Goal: Task Accomplishment & Management: Manage account settings

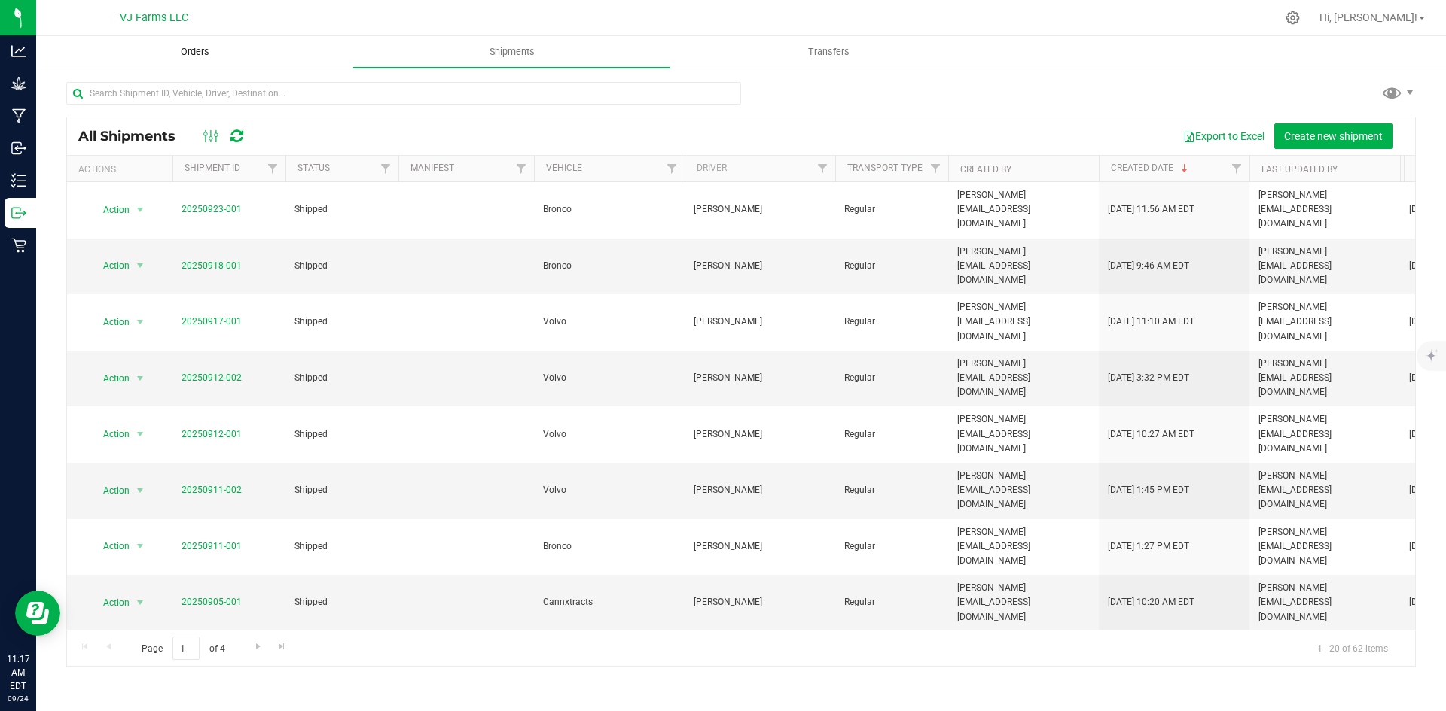
click at [239, 53] on uib-tab-heading "Orders" at bounding box center [194, 52] width 315 height 30
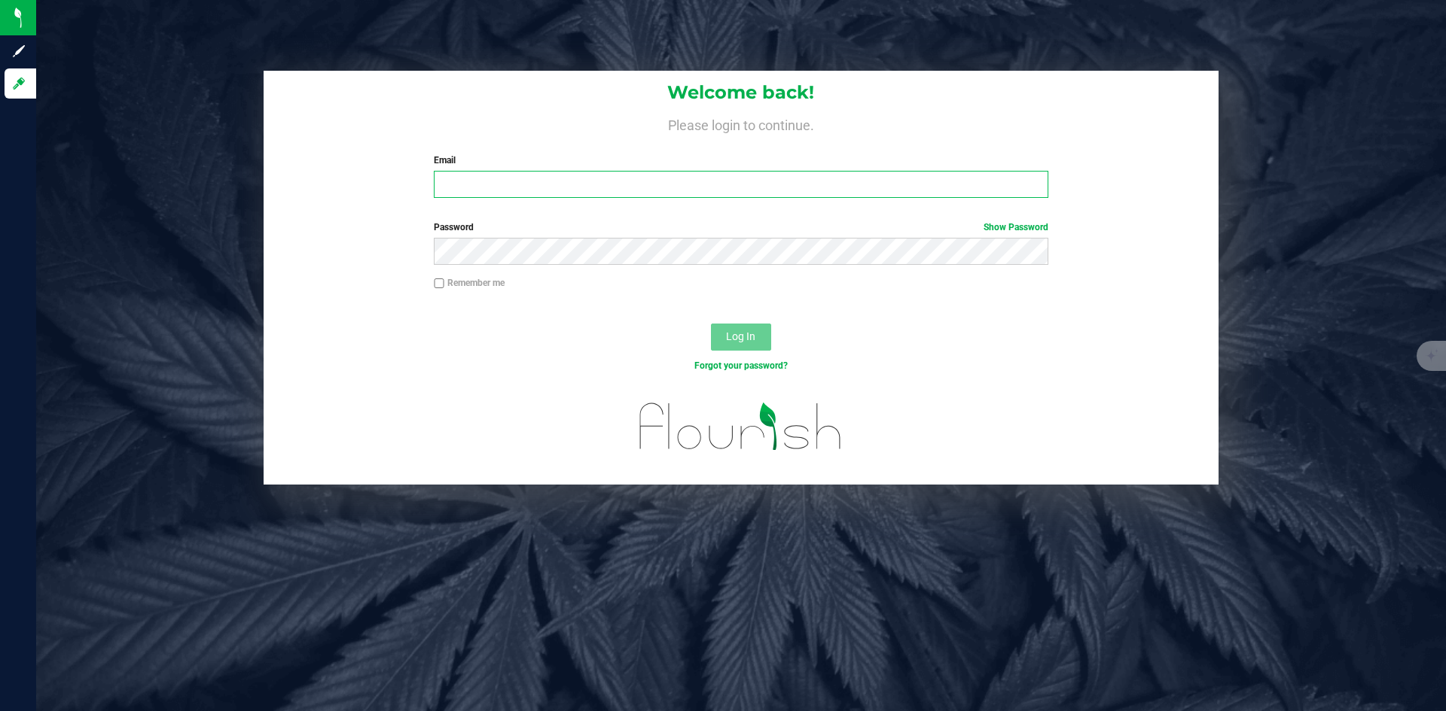
type input "[PERSON_NAME][EMAIL_ADDRESS][DOMAIN_NAME]"
click at [447, 285] on label "Remember me" at bounding box center [469, 283] width 71 height 14
click at [444, 285] on input "Remember me" at bounding box center [439, 284] width 11 height 11
checkbox input "true"
click at [748, 338] on span "Log In" at bounding box center [740, 337] width 29 height 12
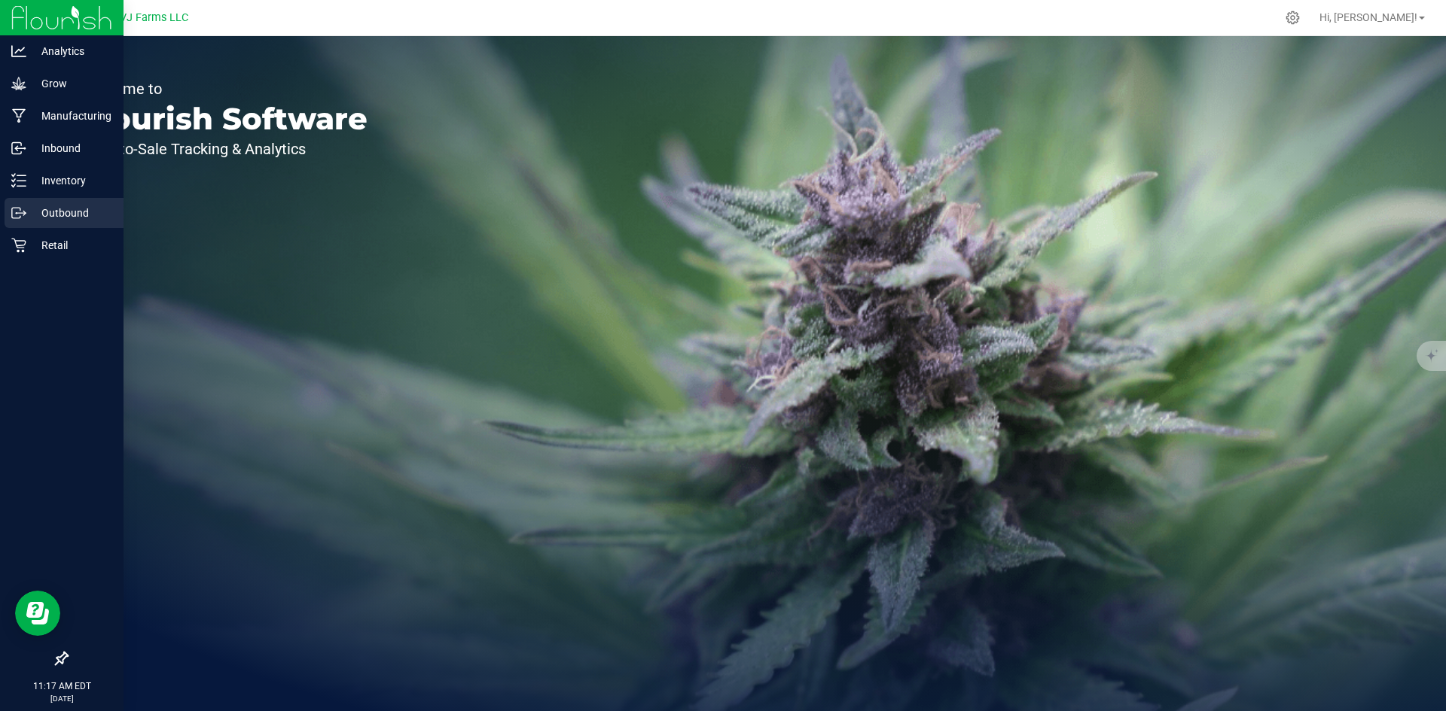
click at [86, 198] on div "Outbound" at bounding box center [64, 213] width 119 height 30
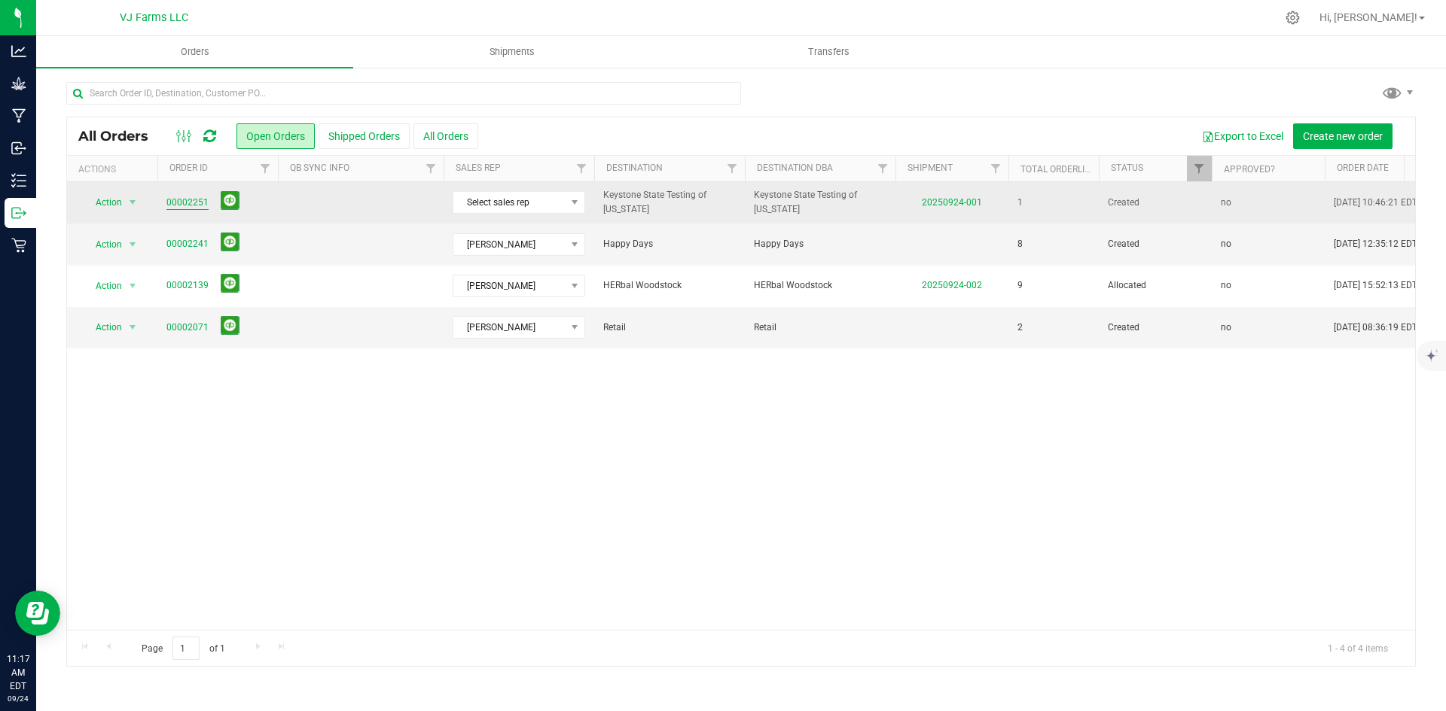
click at [193, 200] on link "00002251" at bounding box center [187, 203] width 42 height 14
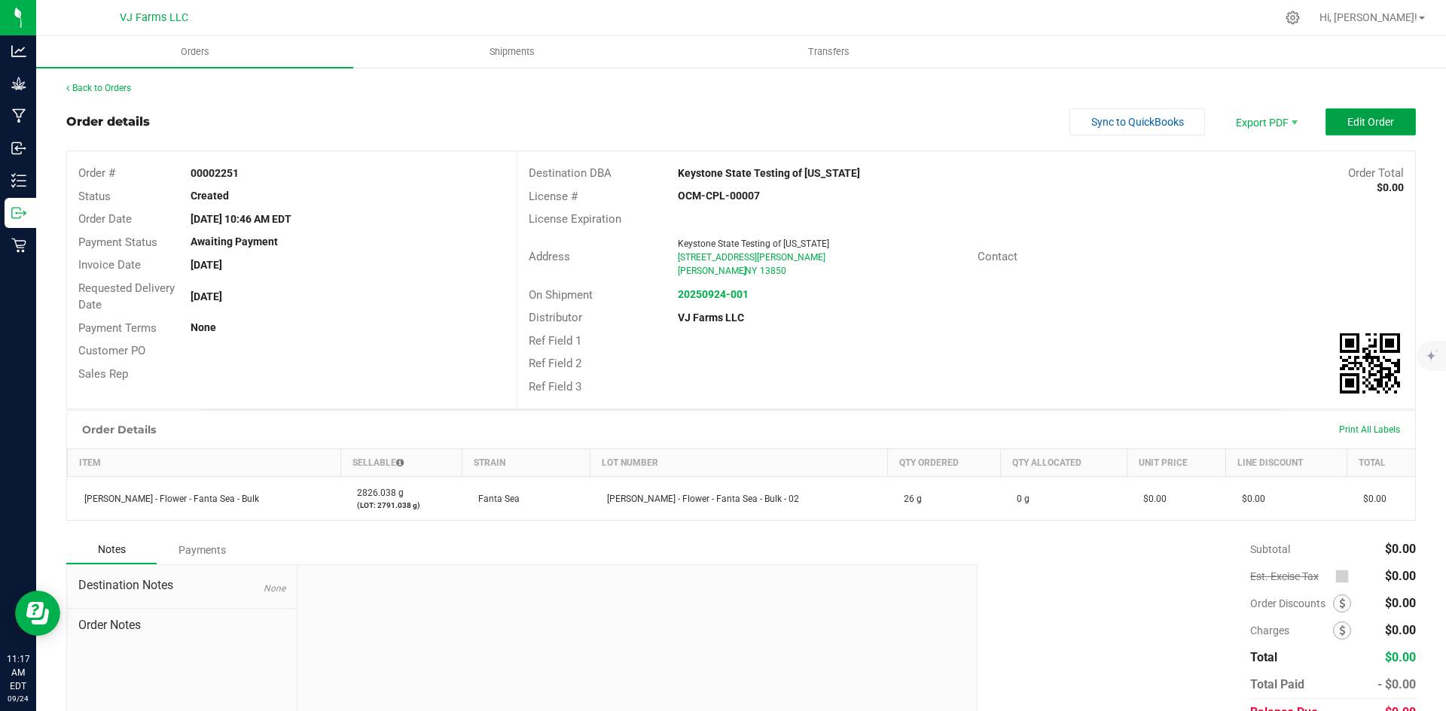
click at [1347, 123] on span "Edit Order" at bounding box center [1370, 122] width 47 height 12
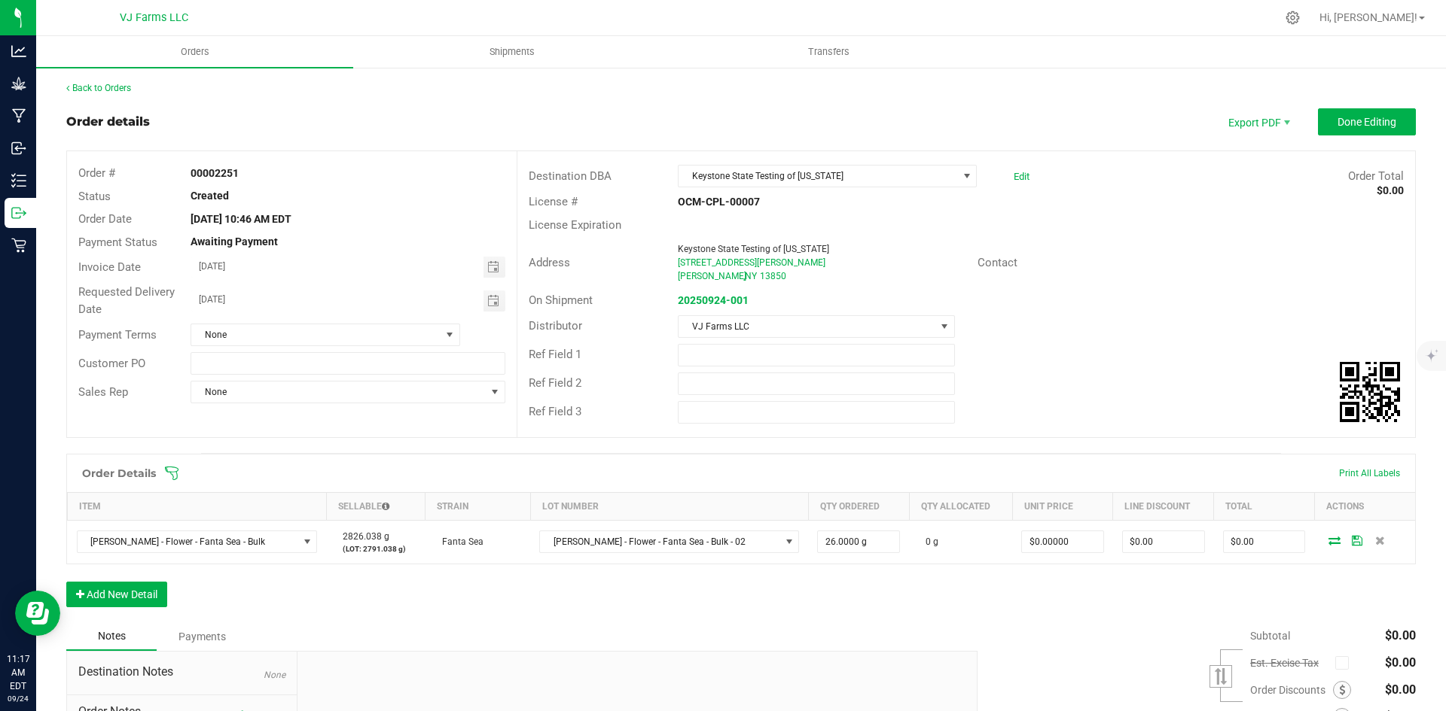
click at [121, 94] on div "Back to Orders" at bounding box center [740, 88] width 1349 height 14
click at [518, 45] on span "Shipments" at bounding box center [512, 52] width 86 height 14
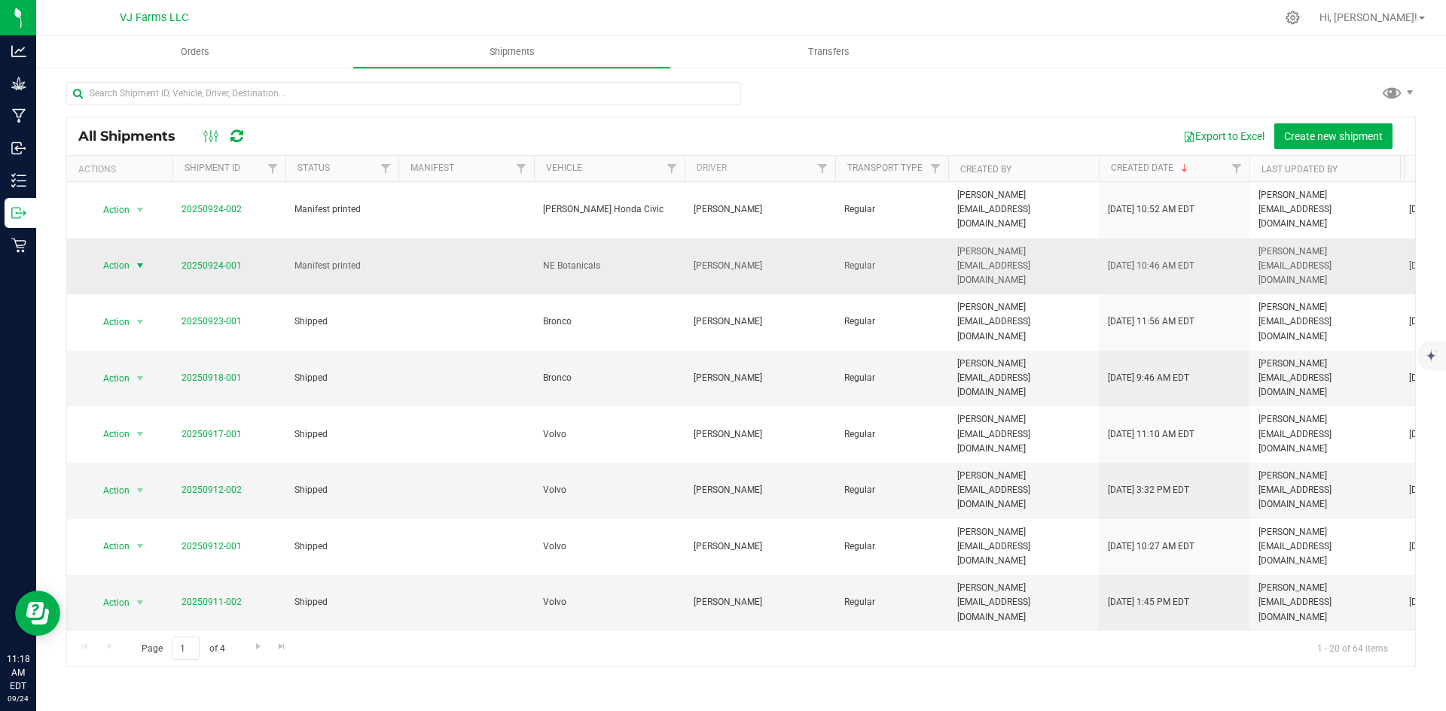
click at [123, 255] on span "Action" at bounding box center [110, 265] width 41 height 21
click at [157, 281] on li "Edit shipment" at bounding box center [146, 284] width 112 height 23
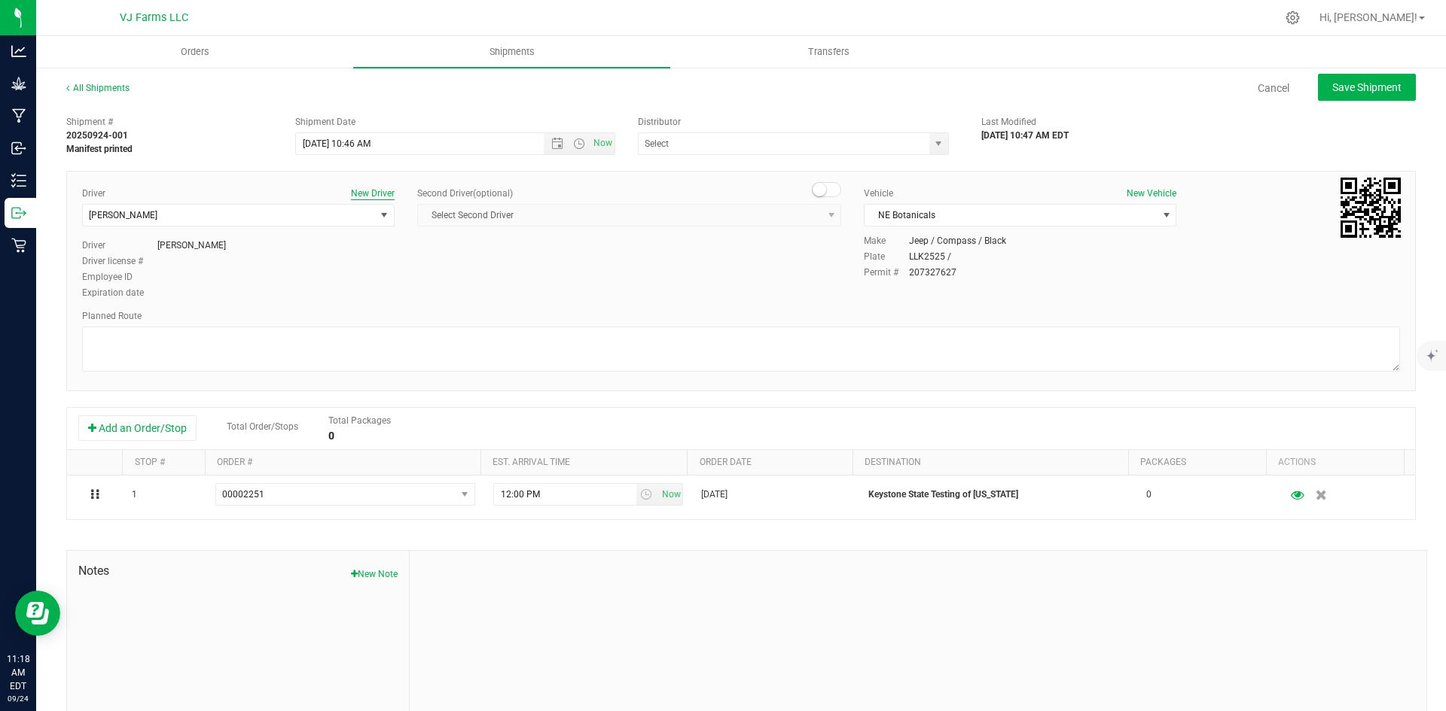
click at [361, 194] on button "New Driver" at bounding box center [373, 194] width 44 height 14
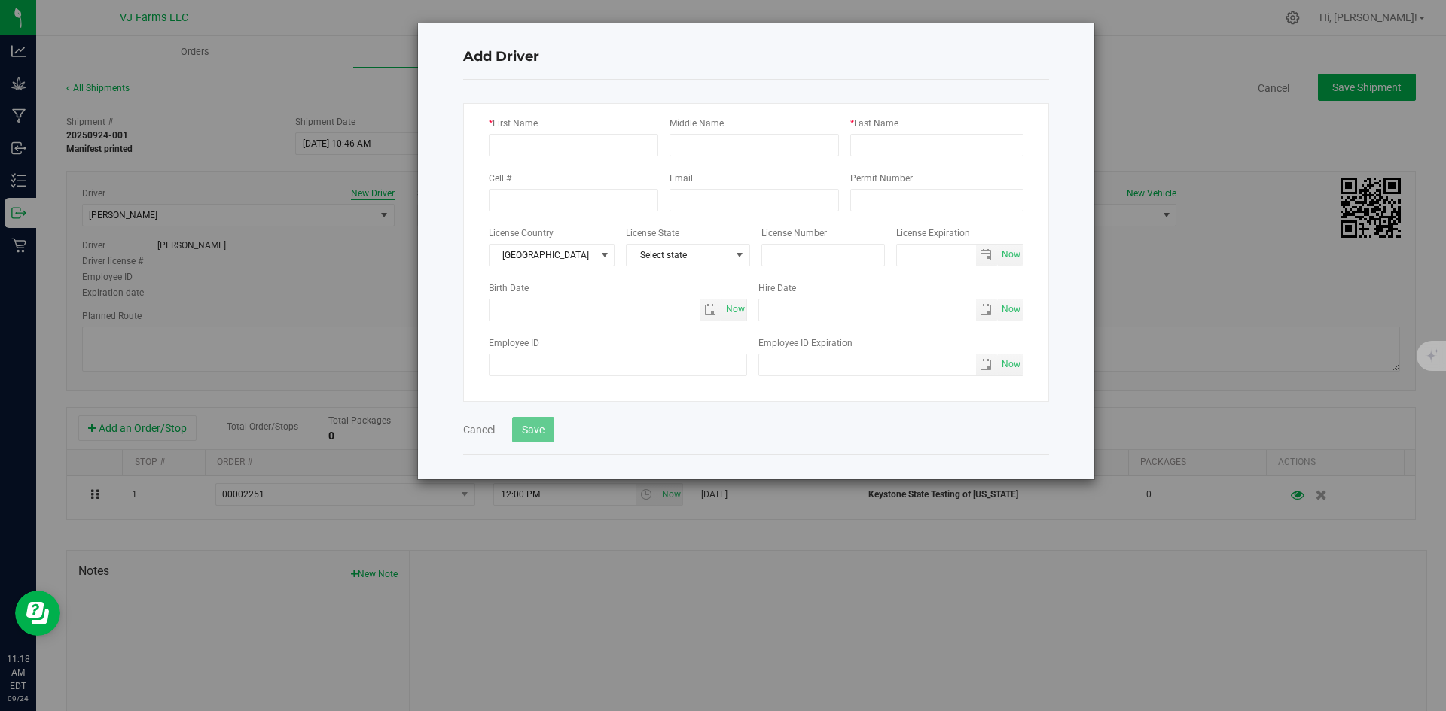
click at [361, 194] on div "Add Driver * First Name Middle Name * Last Name Cell # Email Permit Number Lice…" at bounding box center [728, 355] width 1457 height 711
click at [599, 141] on input "* First Name" at bounding box center [573, 145] width 169 height 23
type input "[PERSON_NAME]"
click at [882, 148] on input "* Last Name" at bounding box center [936, 145] width 173 height 23
type input "Doskii"
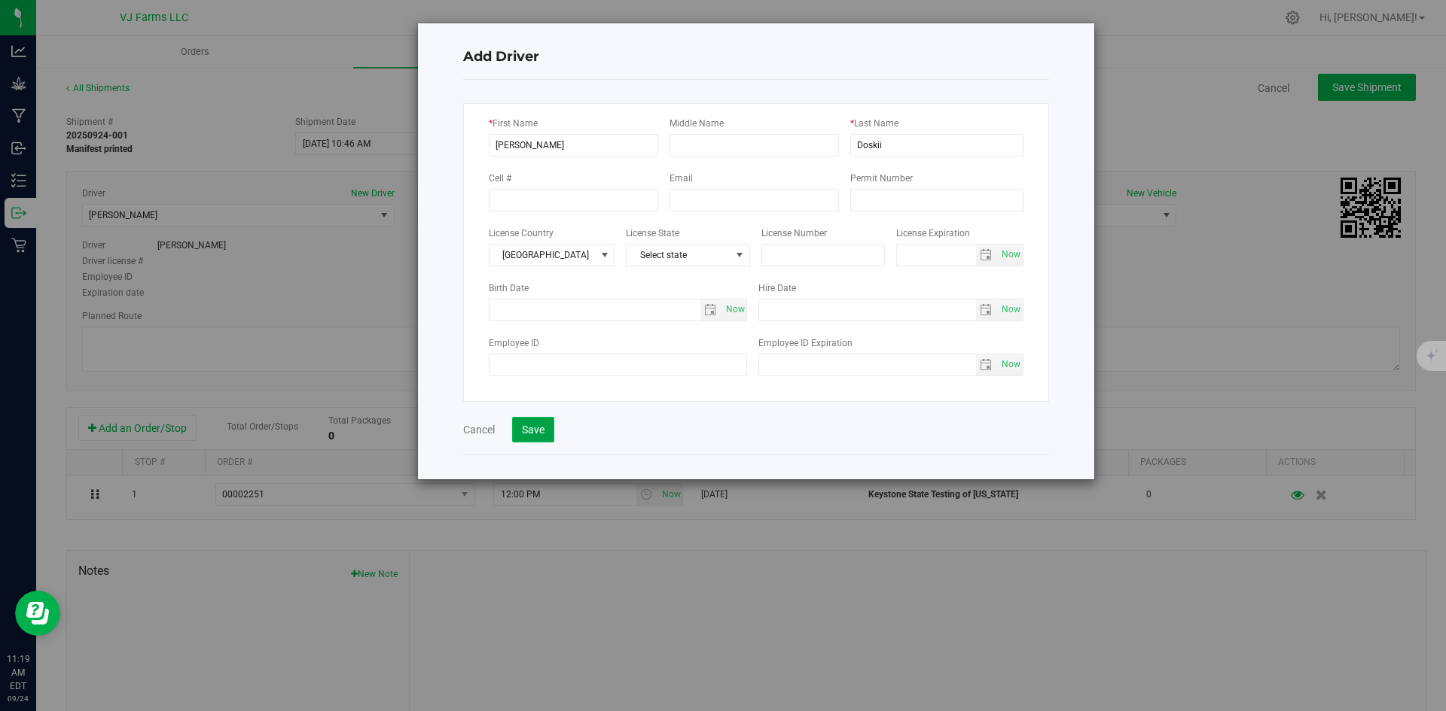
click at [530, 437] on button "Save" at bounding box center [533, 430] width 42 height 26
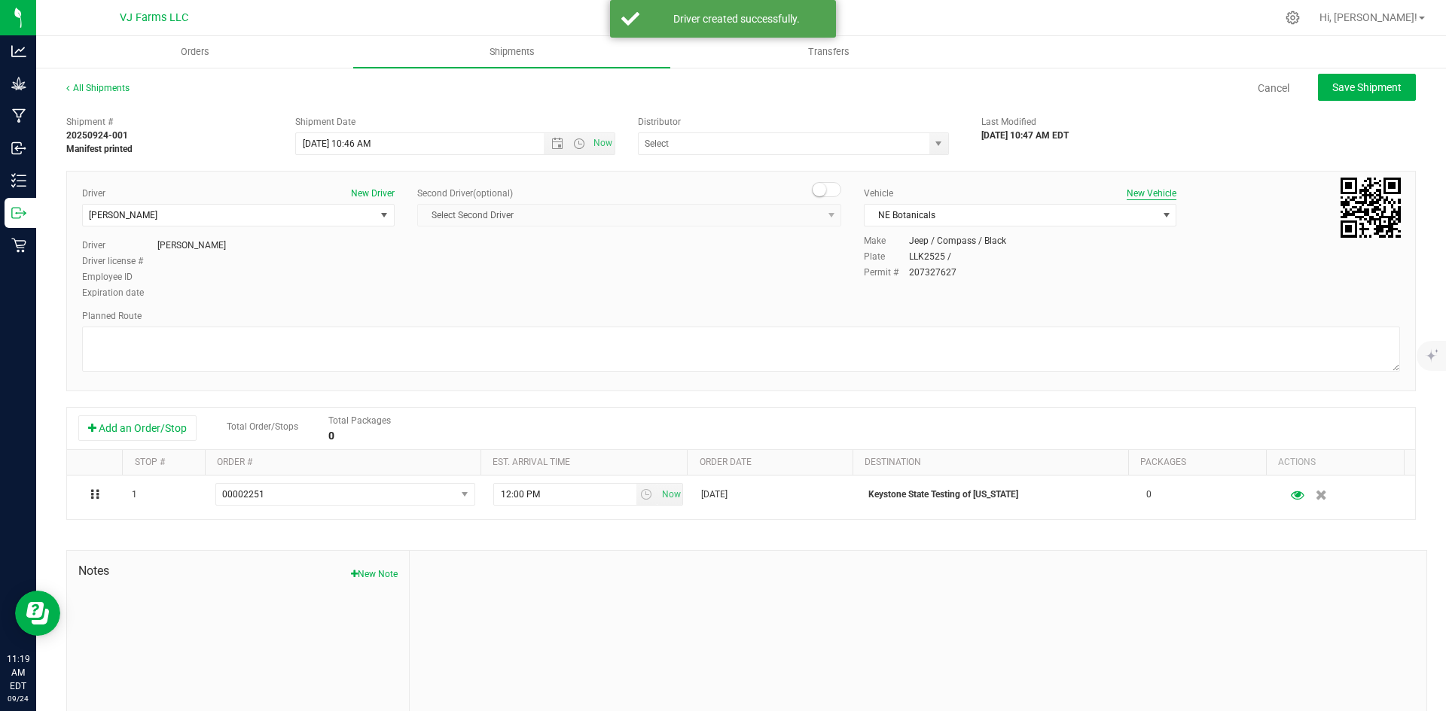
click at [1132, 197] on button "New Vehicle" at bounding box center [1151, 194] width 50 height 14
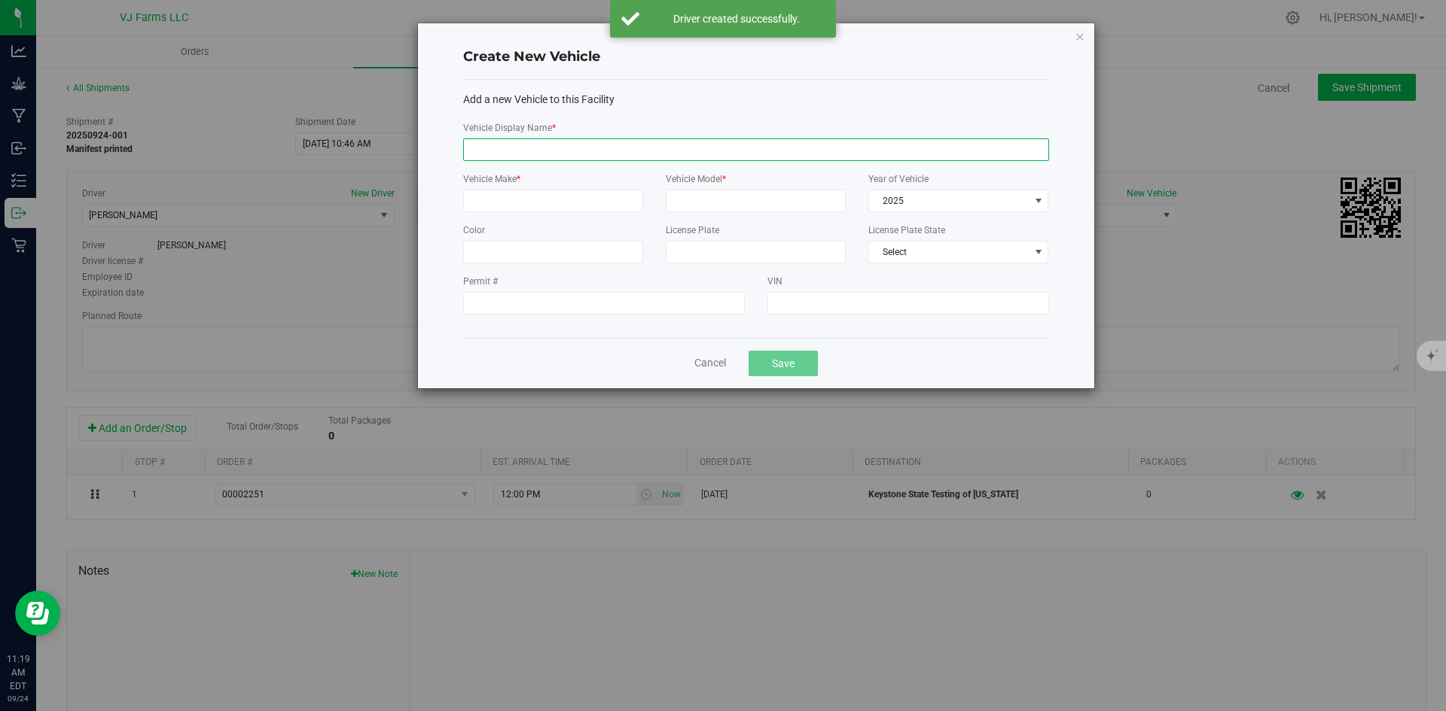
click at [565, 154] on input "Vehicle Display Name *" at bounding box center [756, 150] width 586 height 23
type input "[PERSON_NAME]' Outlander"
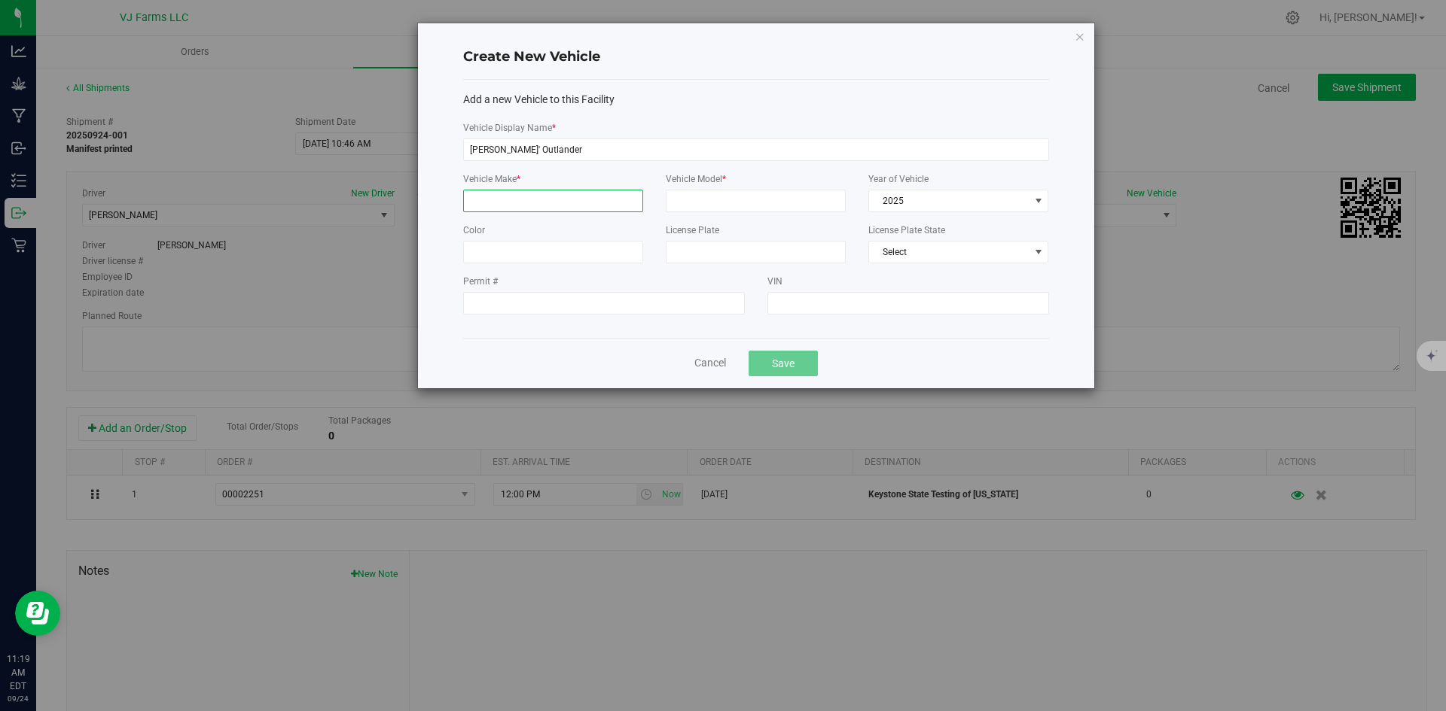
click at [584, 194] on input "Vehicle Make *" at bounding box center [553, 201] width 180 height 23
type input "Mitsubishi"
click at [706, 206] on input "Vehicle Model *" at bounding box center [756, 201] width 180 height 23
type input "Outlander"
click at [916, 200] on span "2025" at bounding box center [949, 200] width 160 height 21
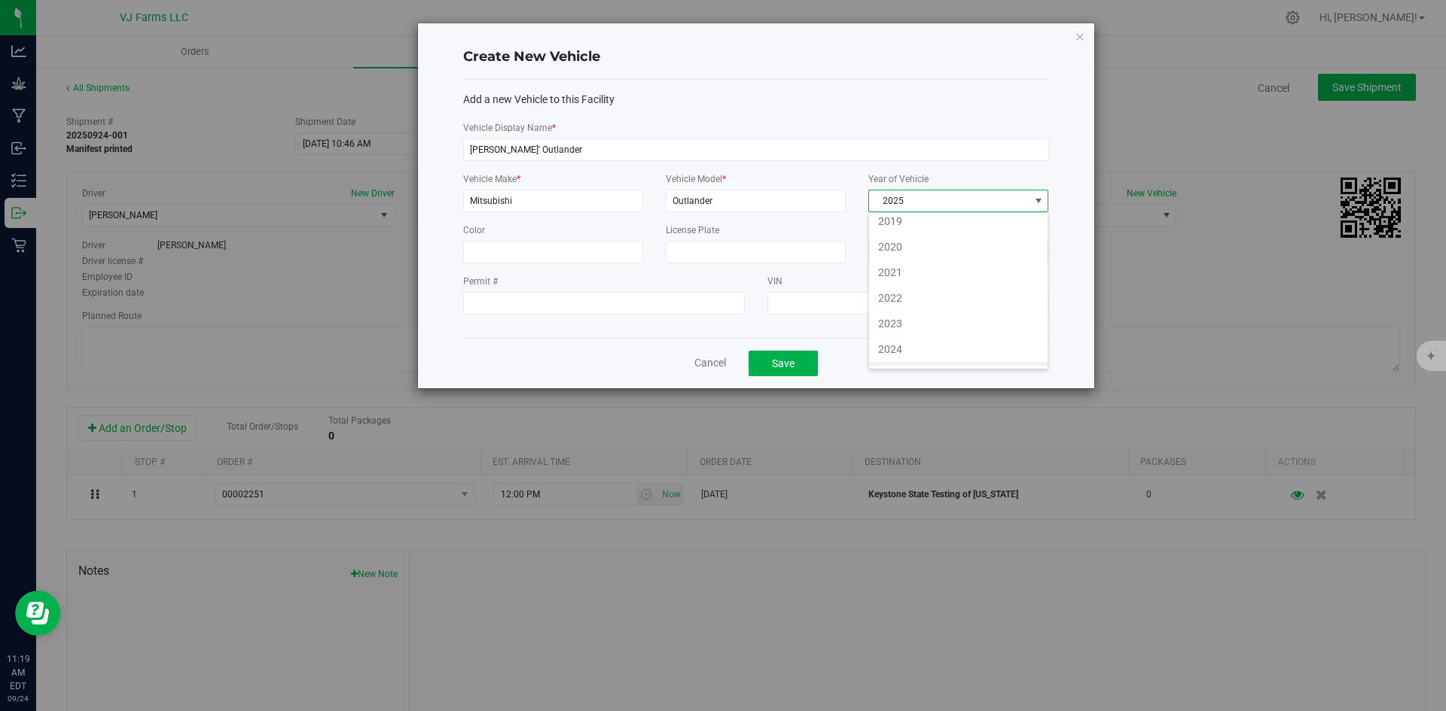
scroll to position [997, 0]
click at [910, 221] on li "2019" at bounding box center [958, 230] width 178 height 26
click at [569, 254] on input "Color" at bounding box center [553, 252] width 180 height 23
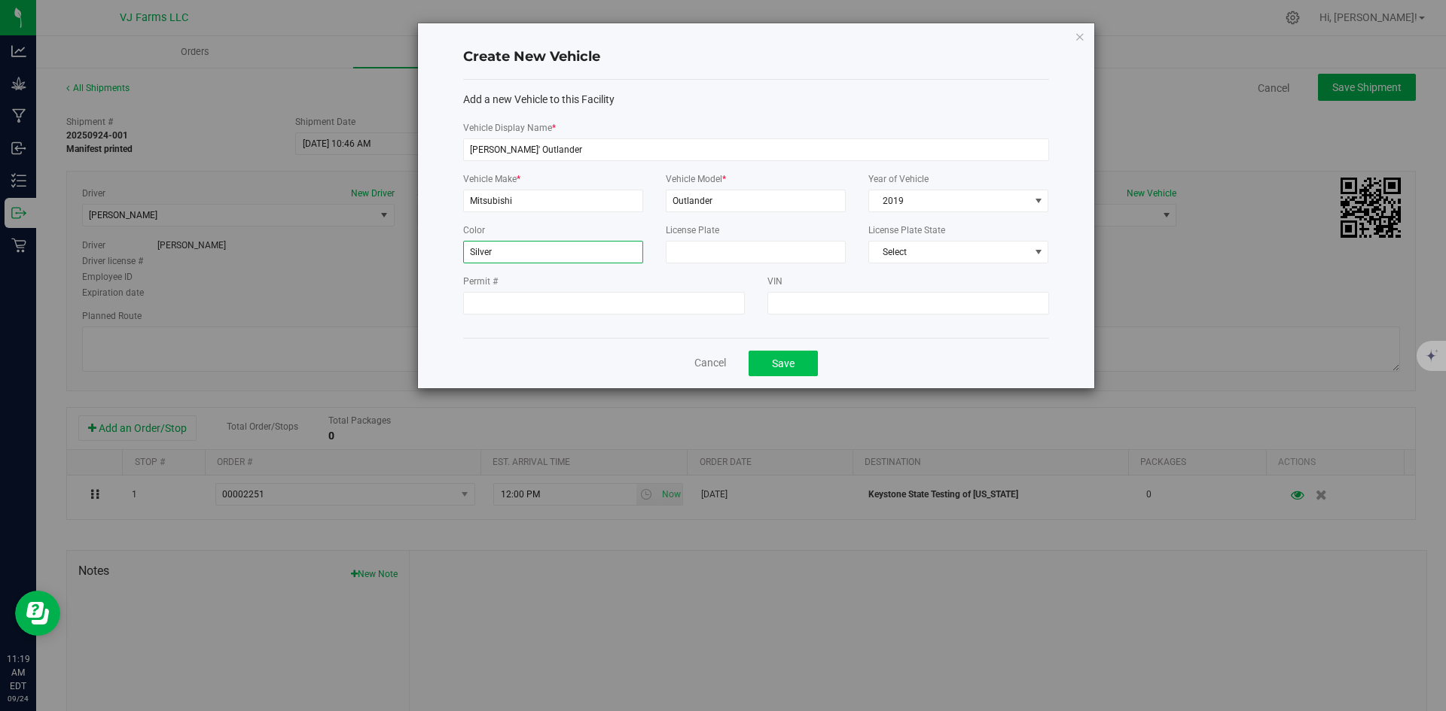
type input "Silver"
click at [809, 367] on button "Save" at bounding box center [782, 364] width 69 height 26
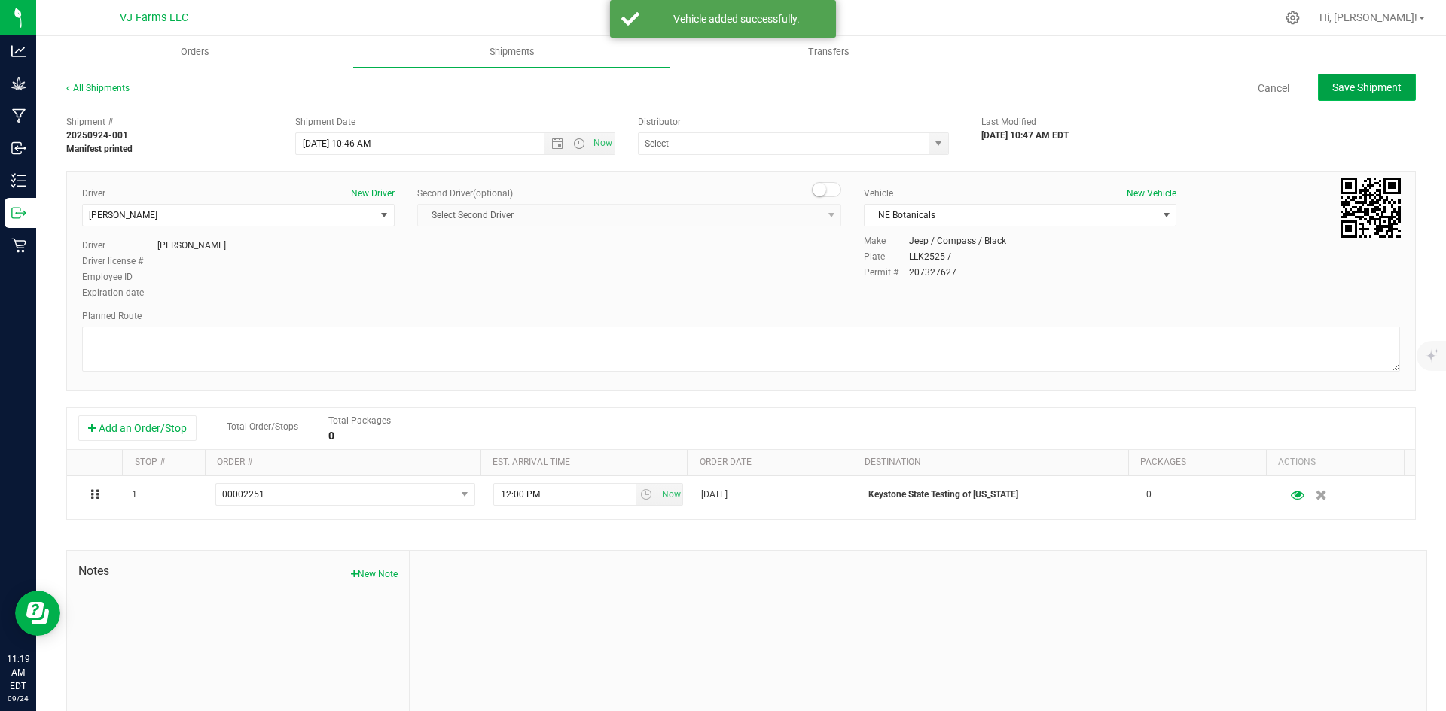
click at [1345, 96] on button "Save Shipment" at bounding box center [1367, 87] width 98 height 27
type input "[DATE] 2:46 PM"
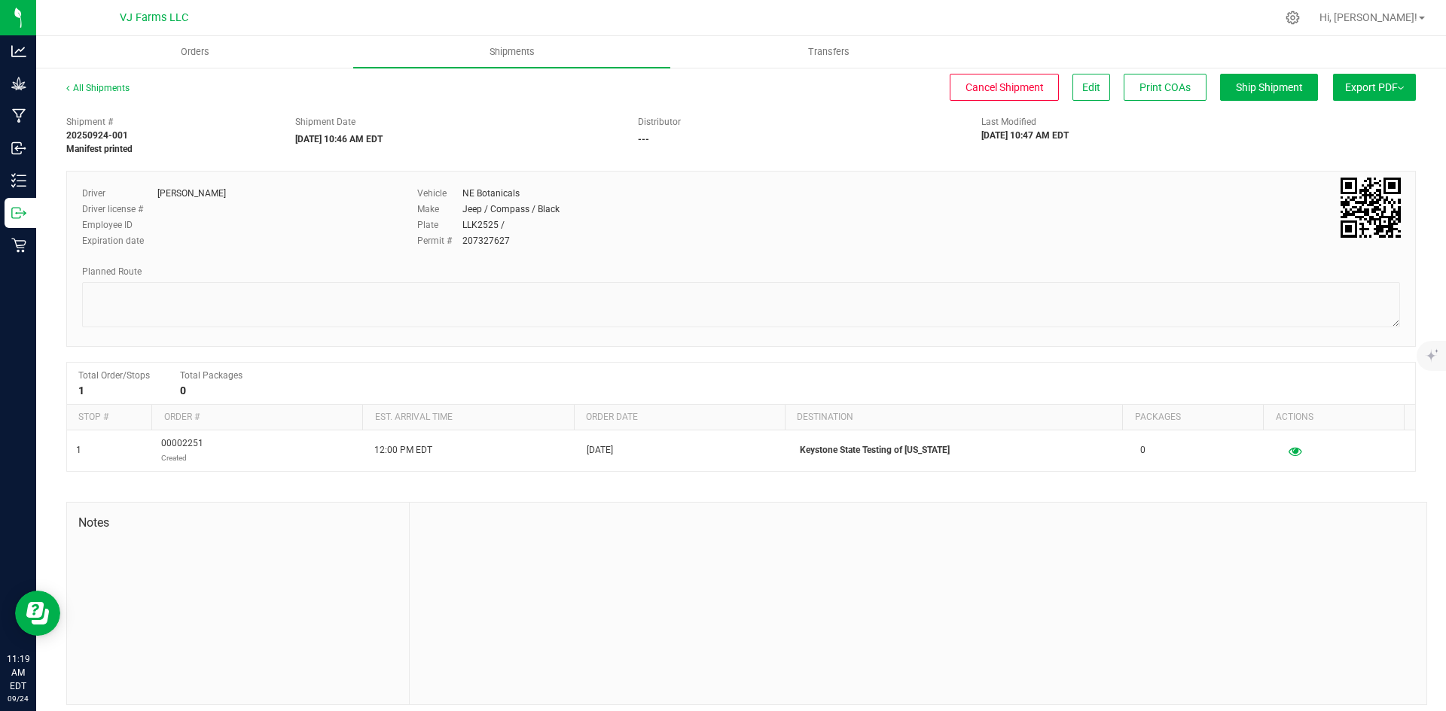
click at [1345, 93] on span "Export PDF" at bounding box center [1374, 87] width 59 height 12
click at [1327, 136] on li "Manifest by Lot" at bounding box center [1369, 143] width 152 height 23
click at [1082, 85] on span "Edit" at bounding box center [1091, 87] width 18 height 12
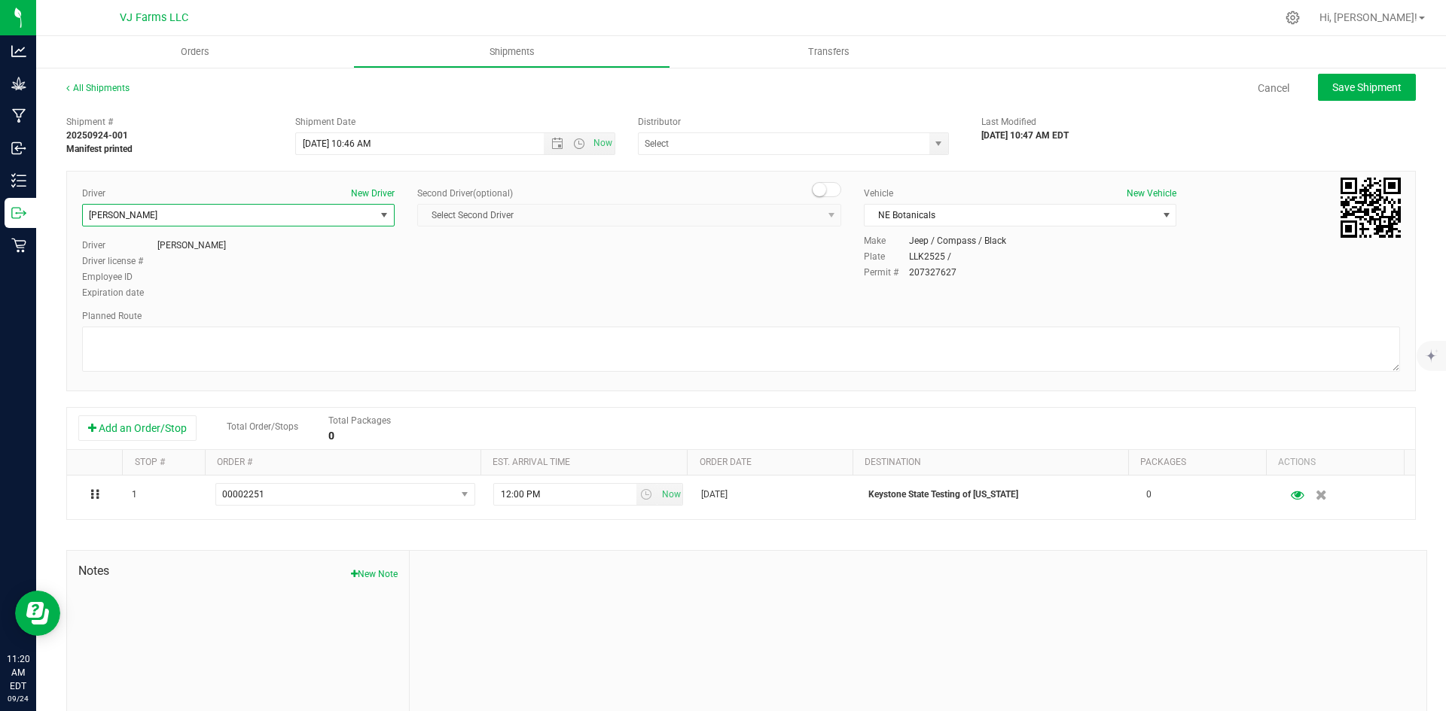
click at [378, 214] on span "select" at bounding box center [384, 215] width 12 height 12
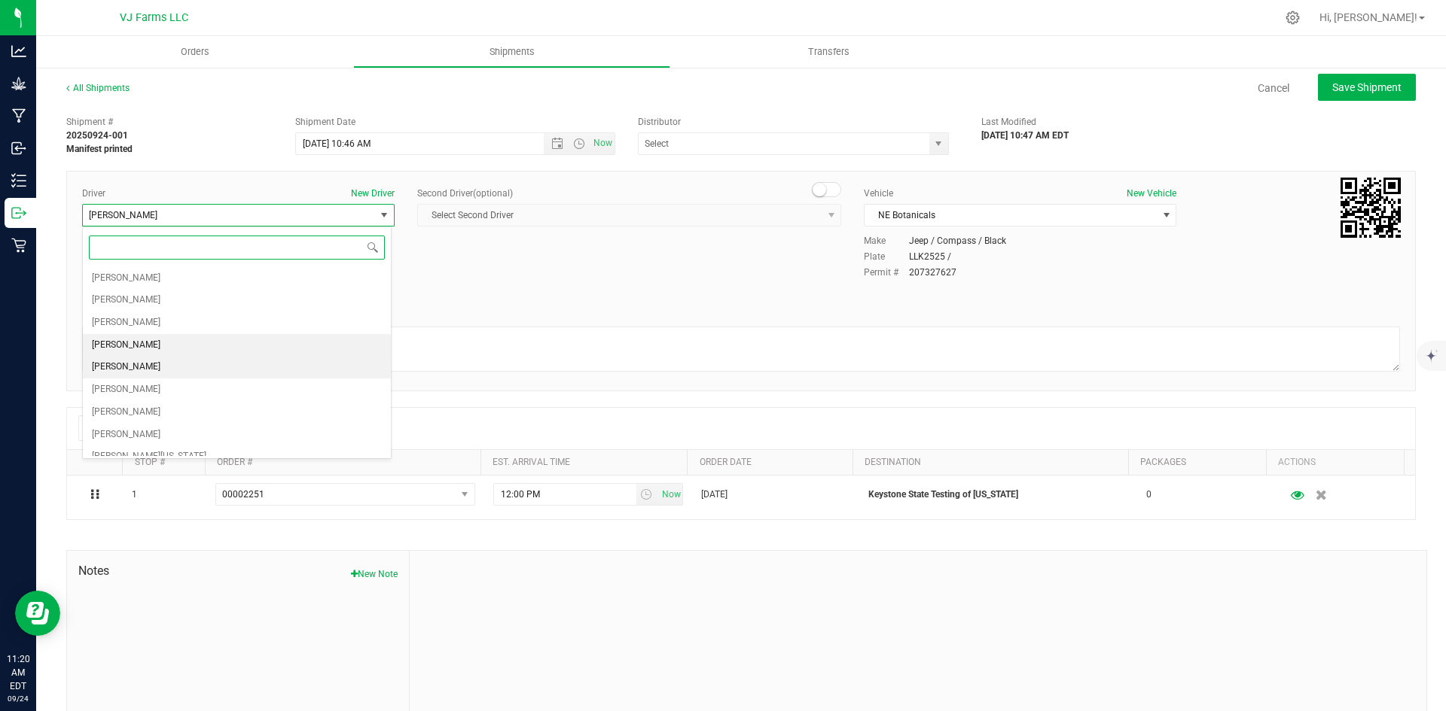
click at [203, 344] on li "[PERSON_NAME]" at bounding box center [237, 345] width 308 height 23
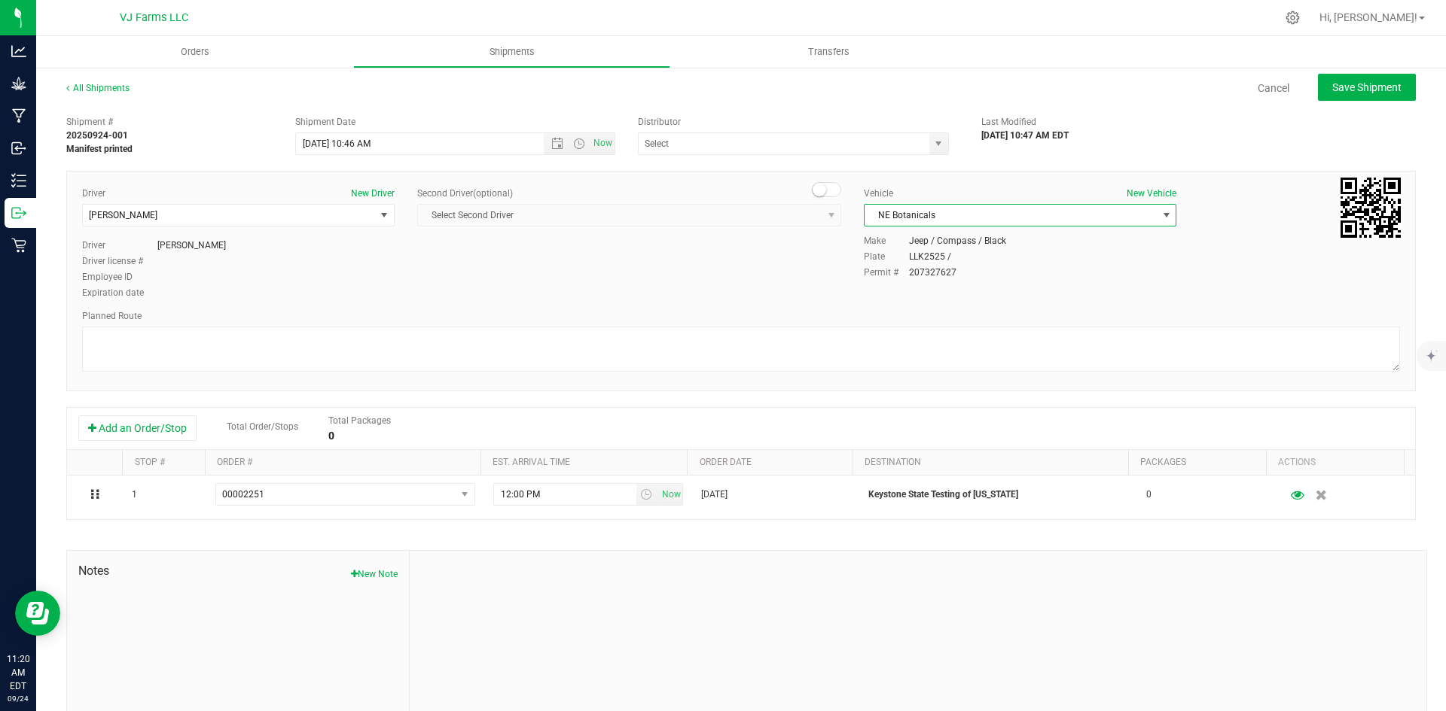
click at [1068, 216] on span "NE Botanicals" at bounding box center [1010, 215] width 292 height 21
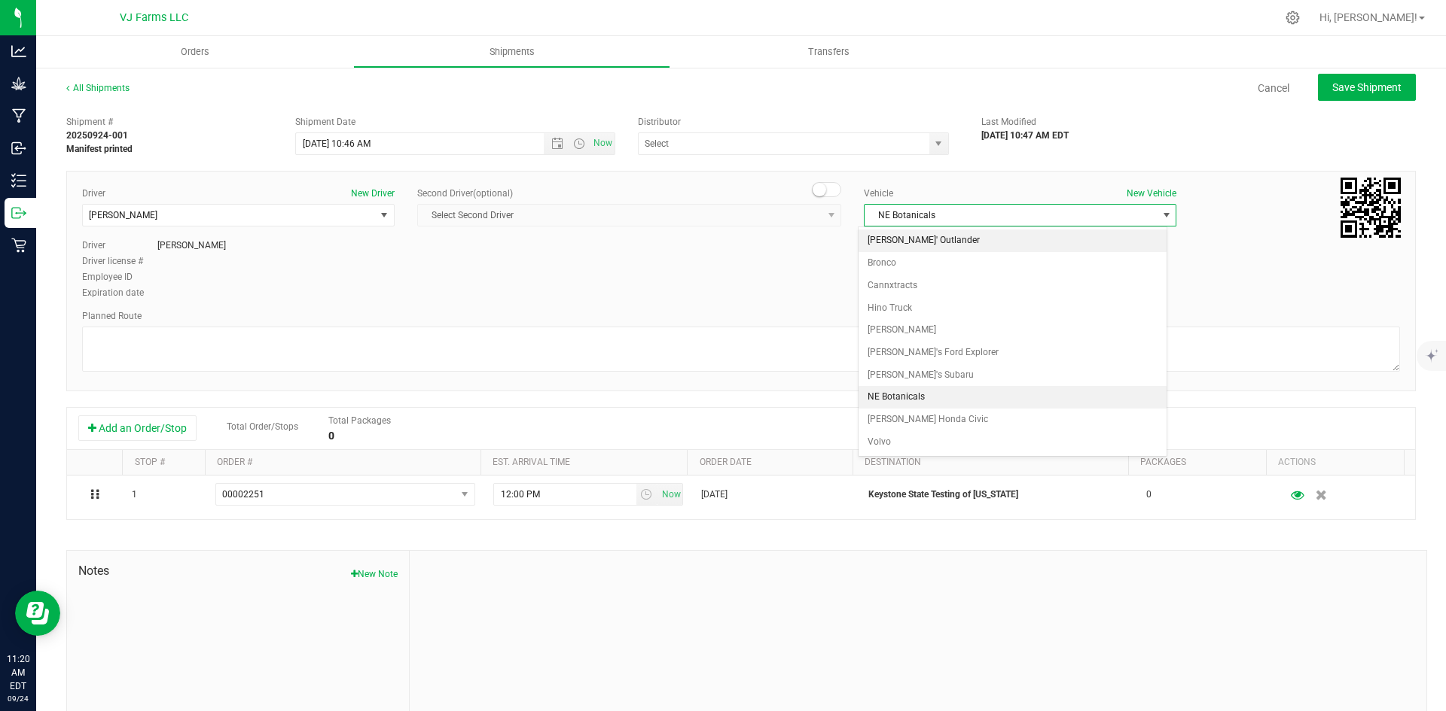
click at [935, 237] on li "[PERSON_NAME]' Outlander" at bounding box center [1012, 241] width 308 height 23
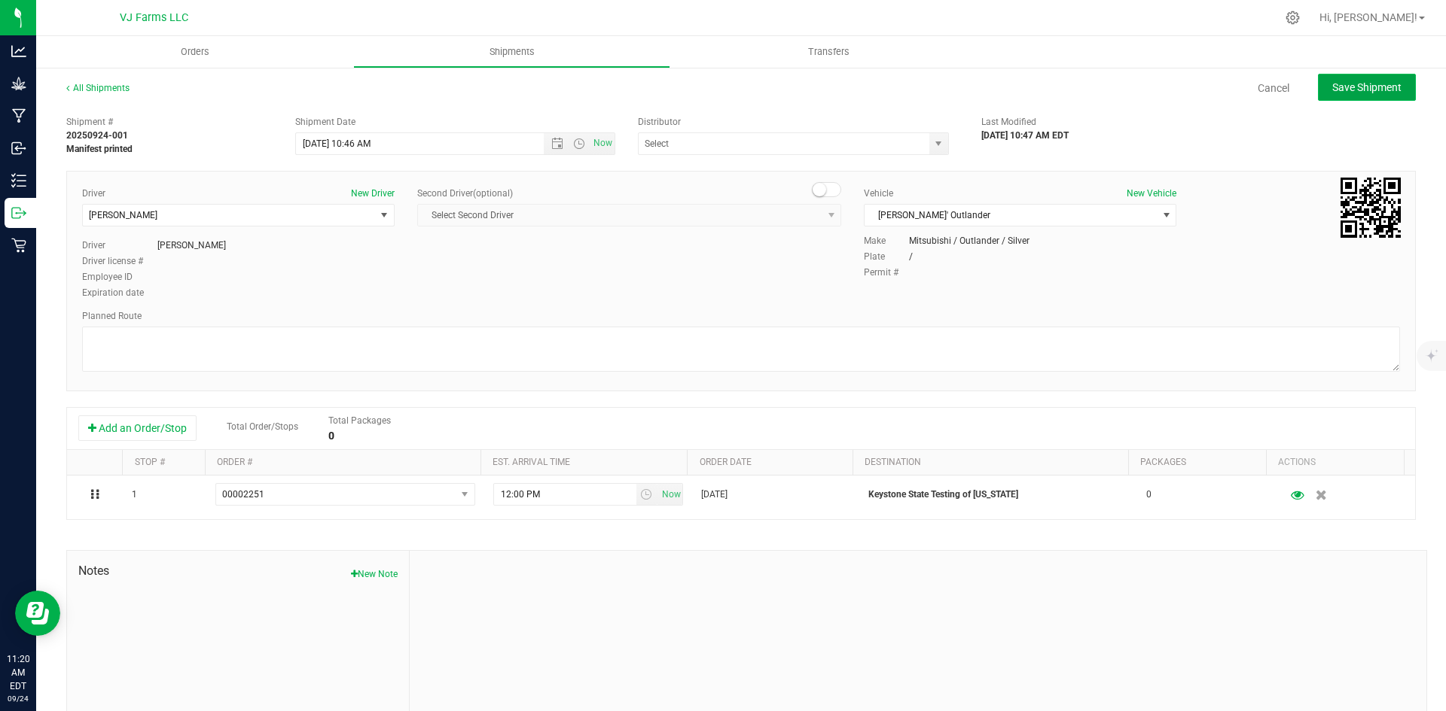
click at [1362, 96] on button "Save Shipment" at bounding box center [1367, 87] width 98 height 27
type input "[DATE] 2:46 PM"
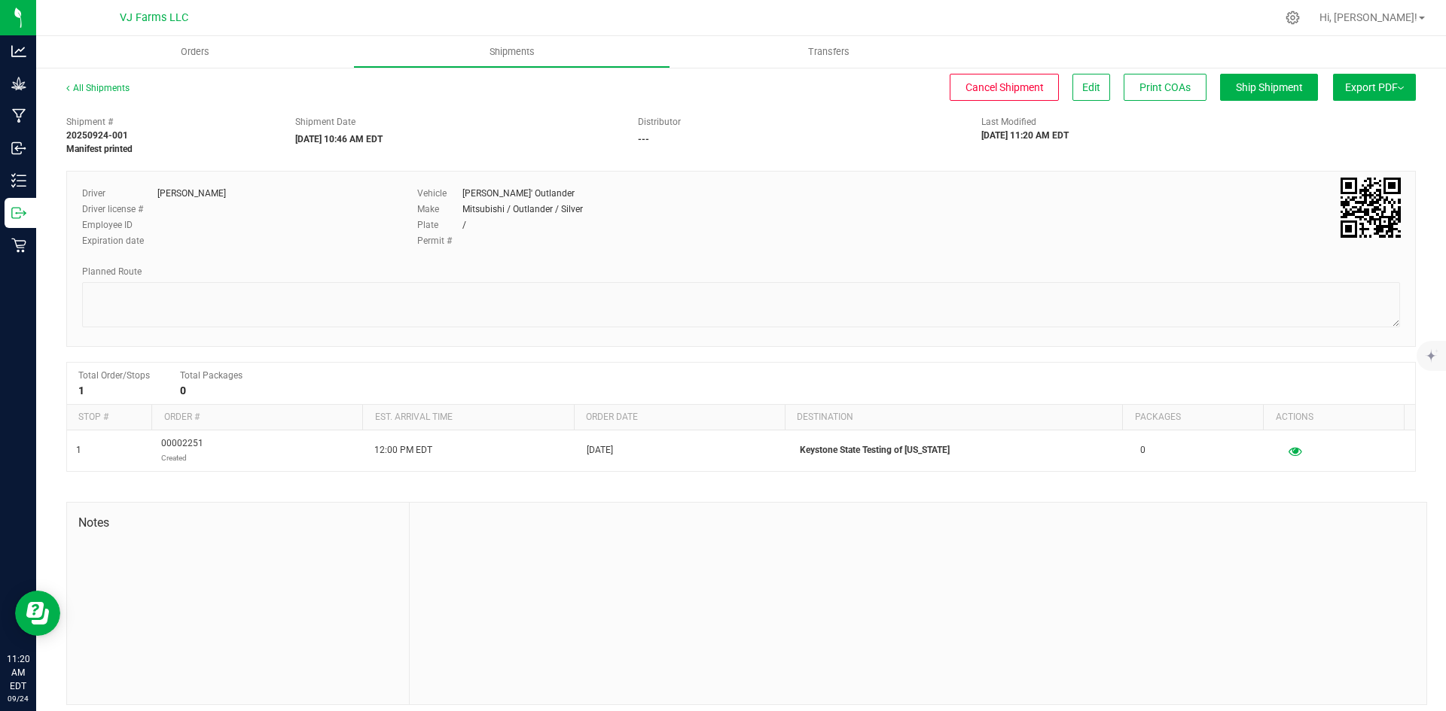
click at [1353, 79] on button "Export PDF" at bounding box center [1374, 87] width 83 height 27
click at [1345, 145] on span "Manifest by Lot" at bounding box center [1335, 143] width 62 height 11
click at [1345, 86] on span "Export PDF" at bounding box center [1374, 87] width 59 height 12
click at [1316, 138] on span "Manifest by Lot" at bounding box center [1335, 143] width 62 height 11
click at [1368, 95] on button "Export PDF" at bounding box center [1374, 87] width 83 height 27
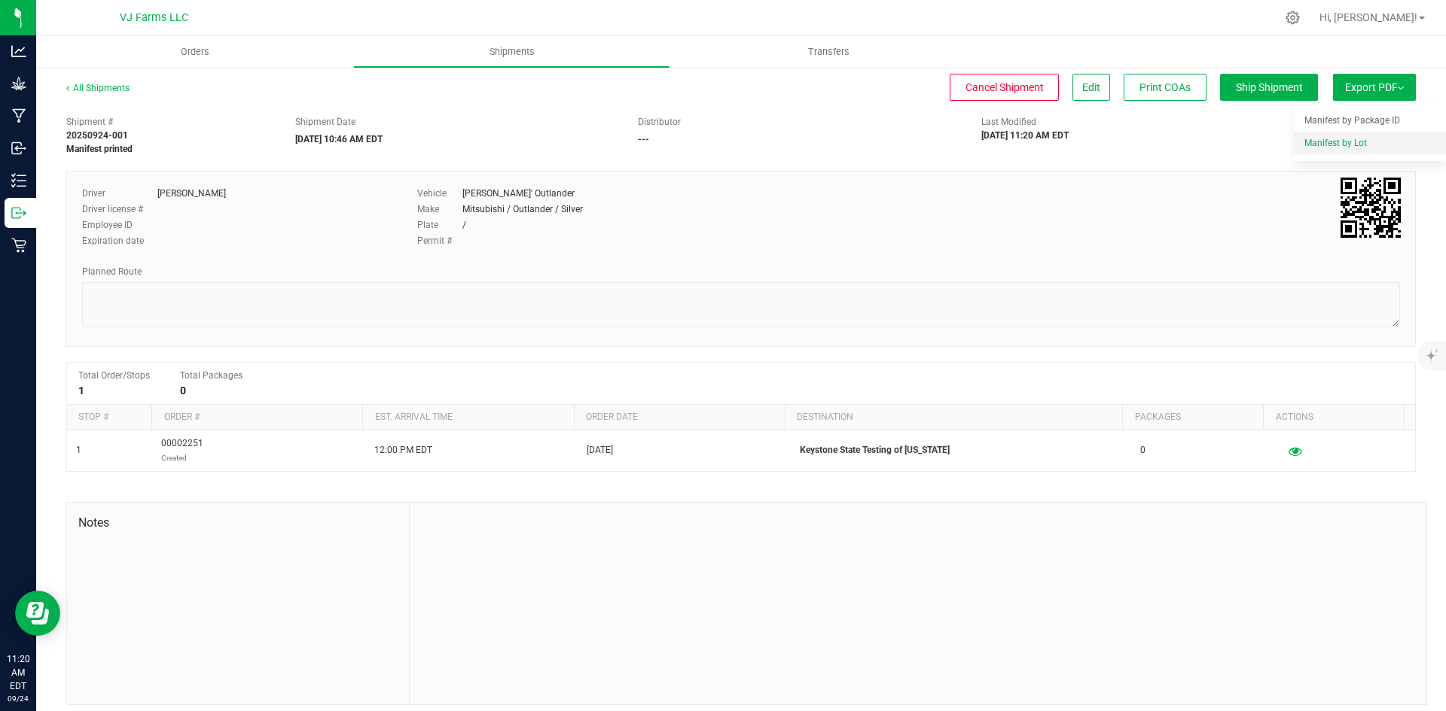
click at [1327, 154] on li "Manifest by Lot" at bounding box center [1369, 143] width 152 height 23
click at [1354, 88] on span "Export PDF" at bounding box center [1374, 87] width 59 height 12
click at [1322, 123] on span "Manifest by Package ID" at bounding box center [1352, 120] width 96 height 11
